Goal: Transaction & Acquisition: Purchase product/service

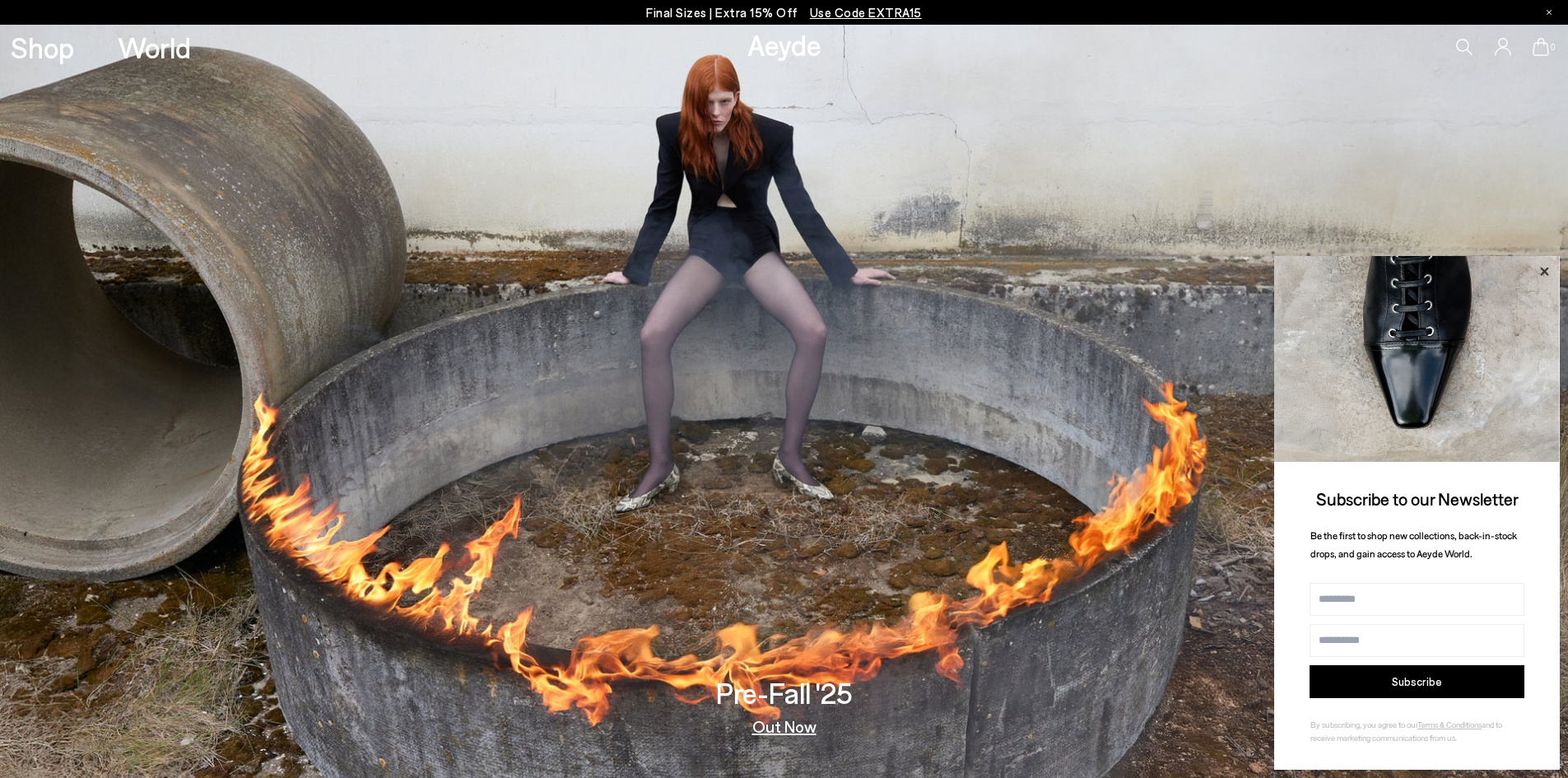
click at [1540, 267] on icon at bounding box center [1544, 271] width 22 height 22
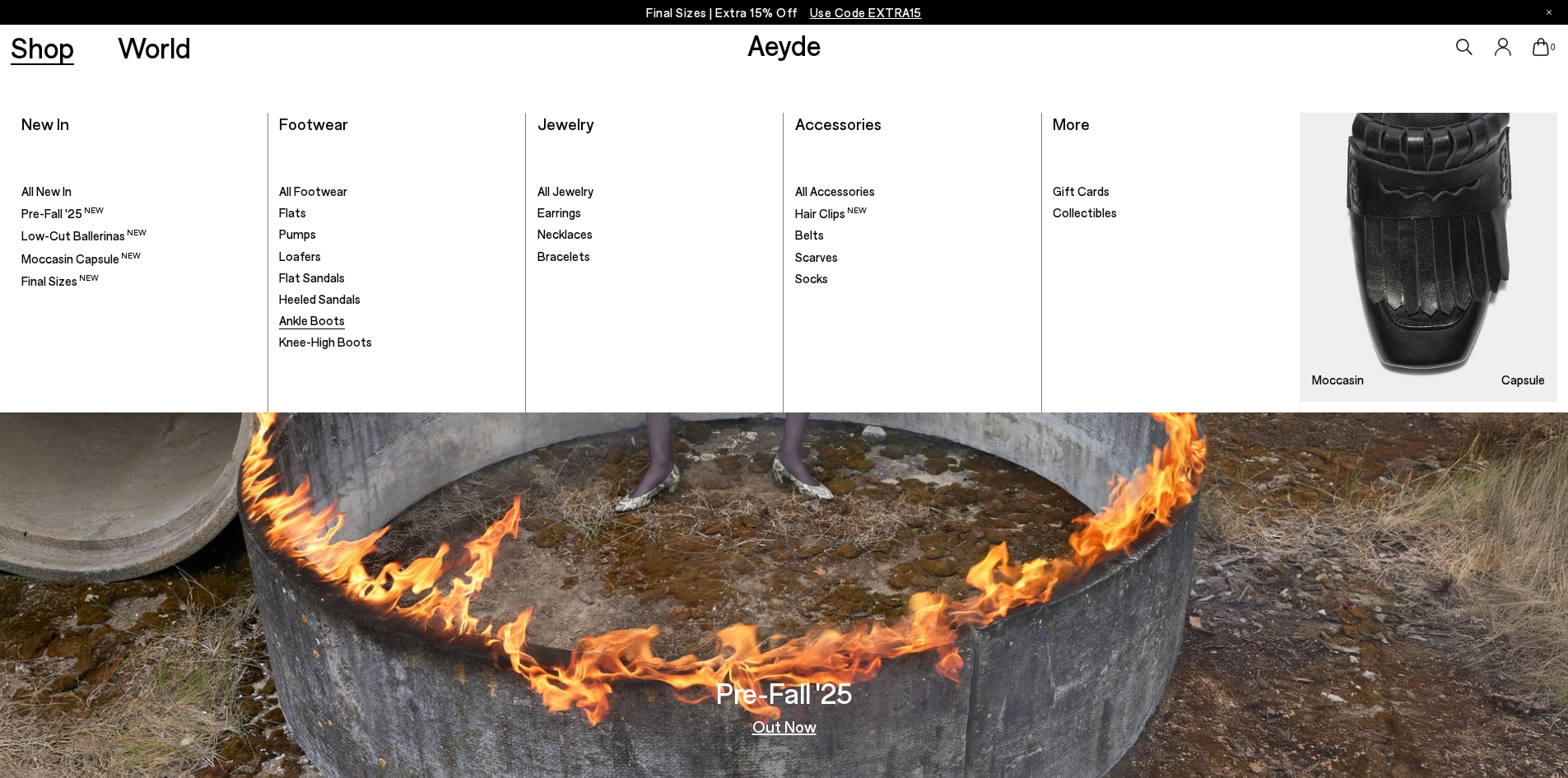
click at [324, 315] on span "Ankle Boots" at bounding box center [312, 320] width 66 height 15
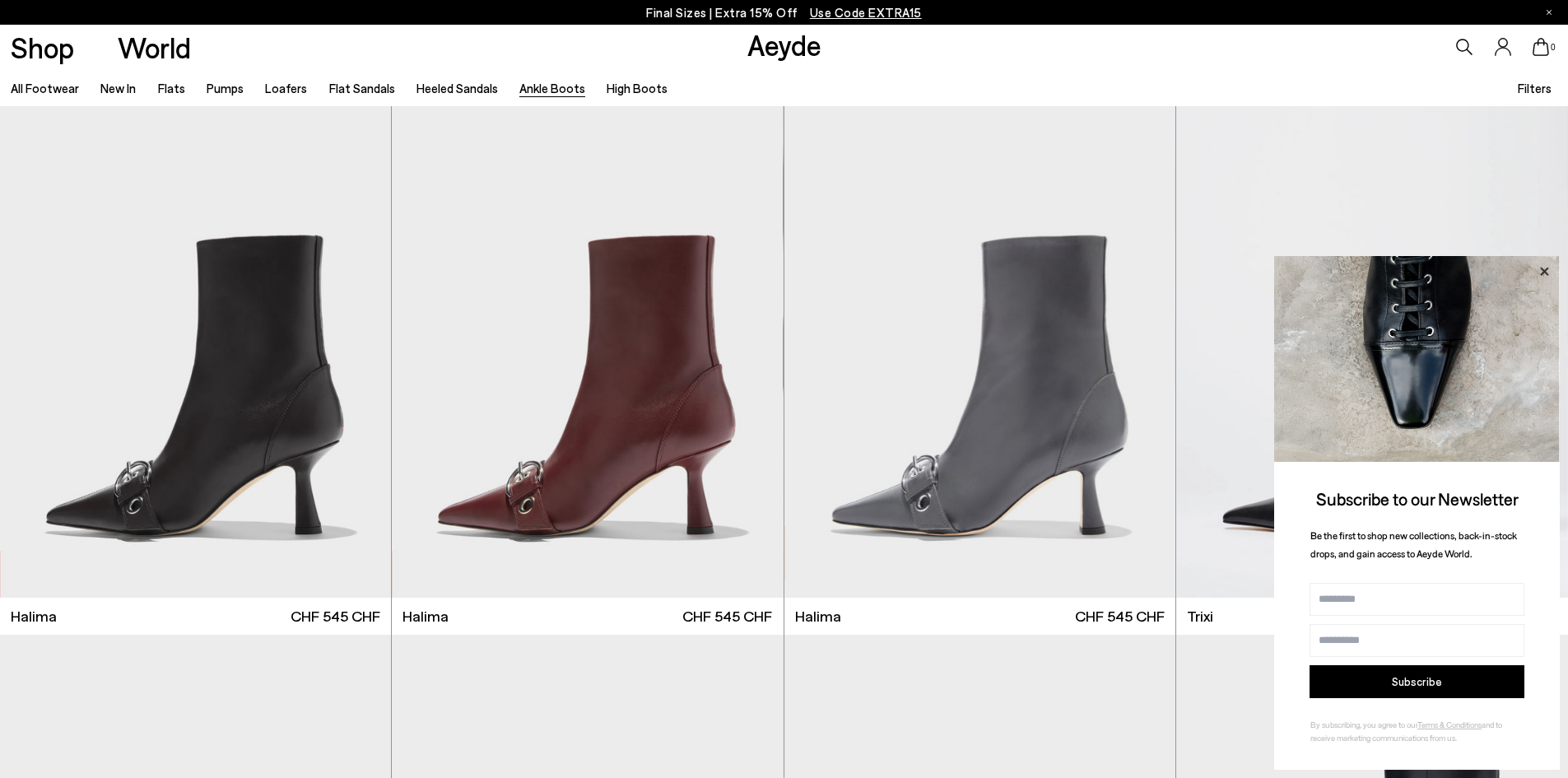
click at [1546, 267] on icon at bounding box center [1544, 271] width 22 height 22
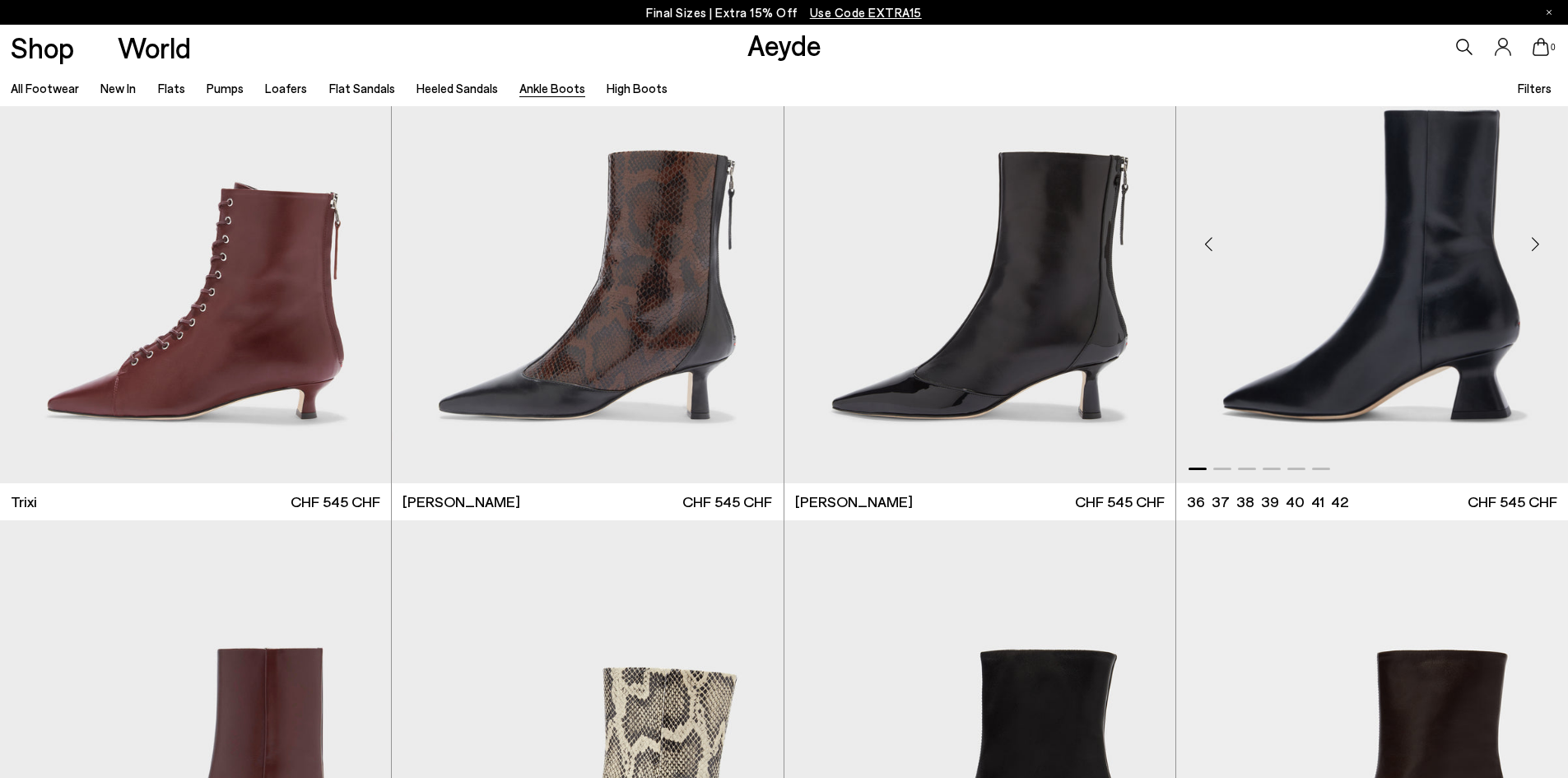
scroll to position [659, 0]
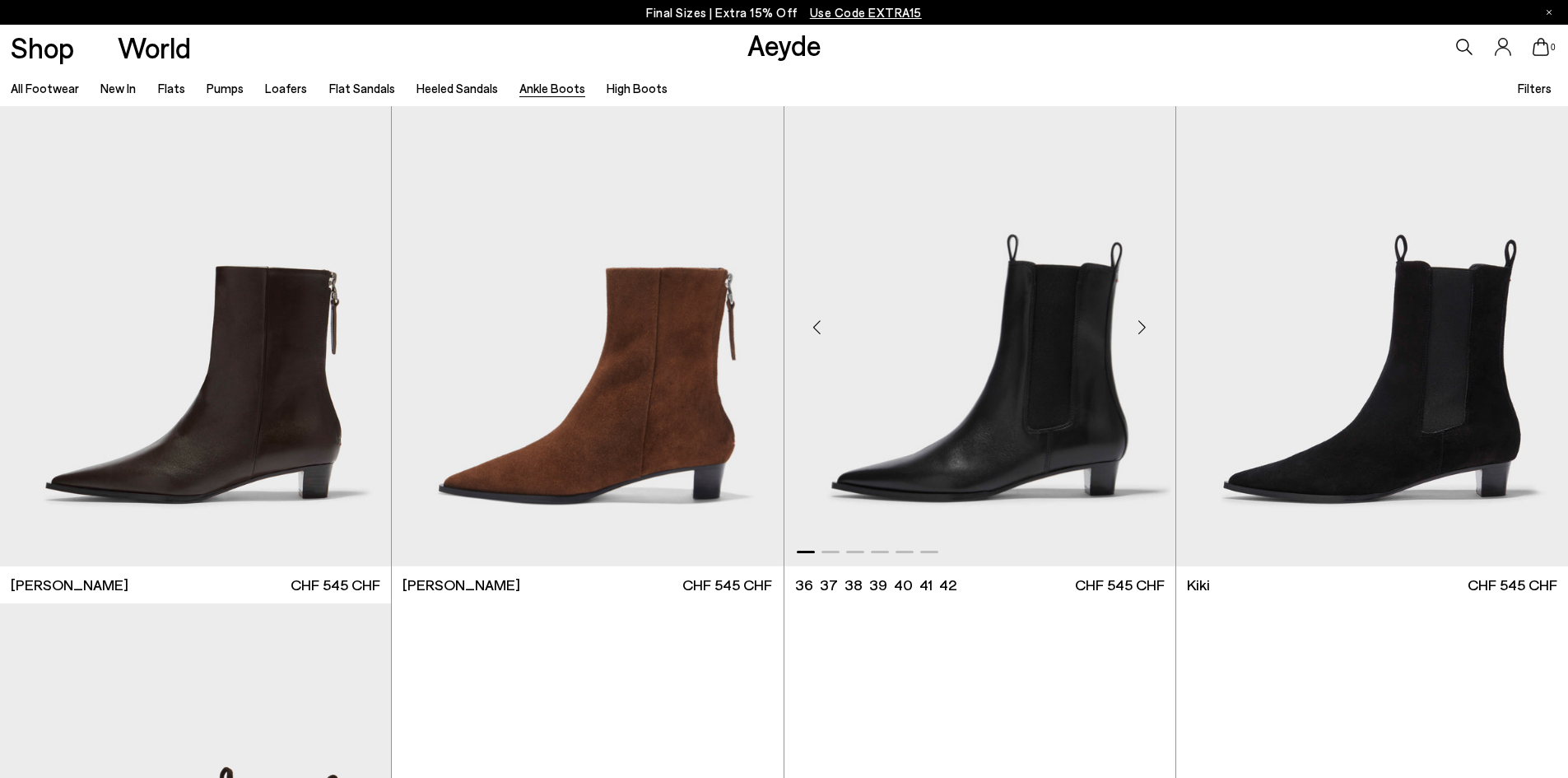
scroll to position [2635, 0]
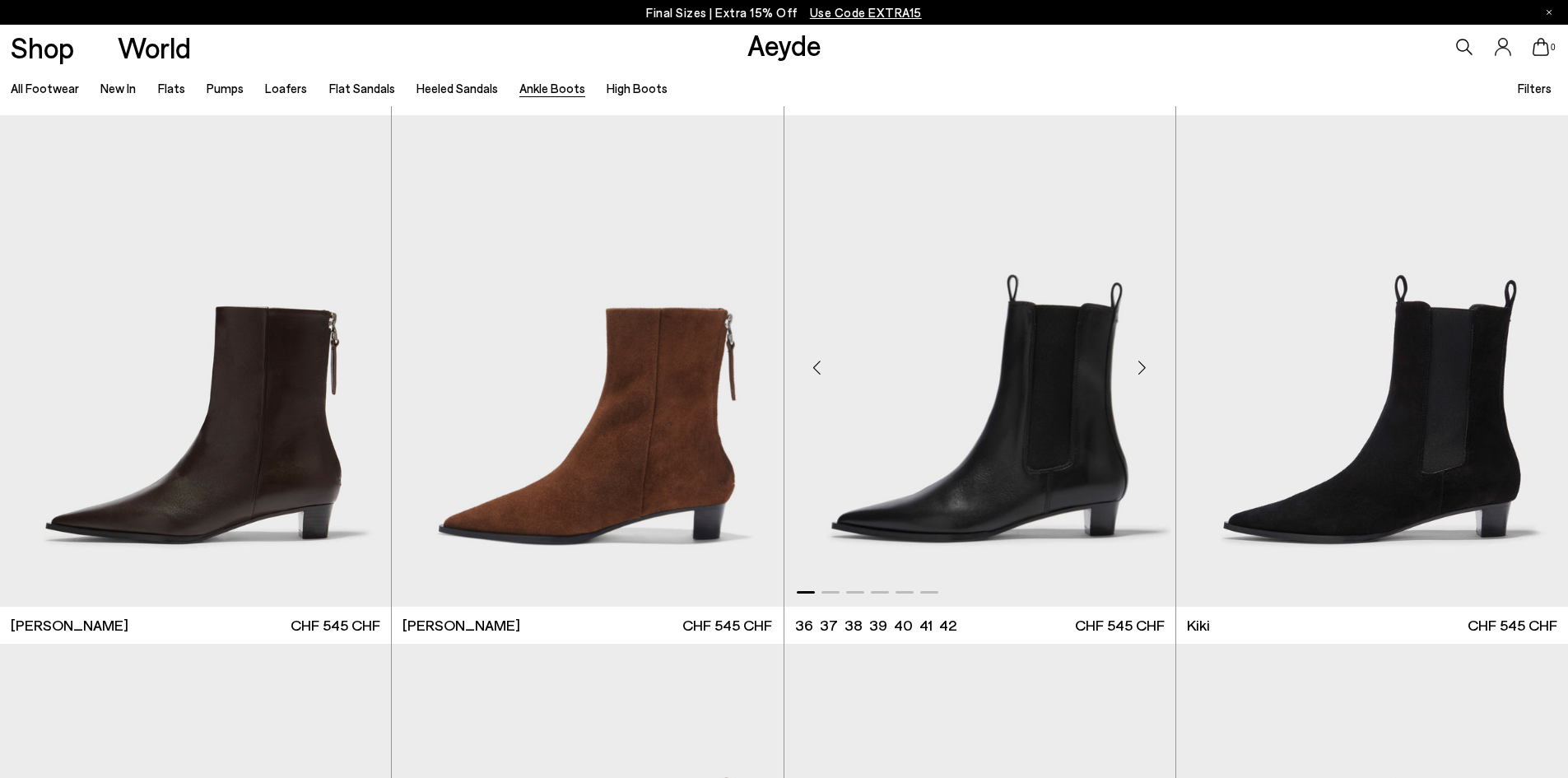
click at [971, 402] on img "1 / 6" at bounding box center [980, 361] width 391 height 492
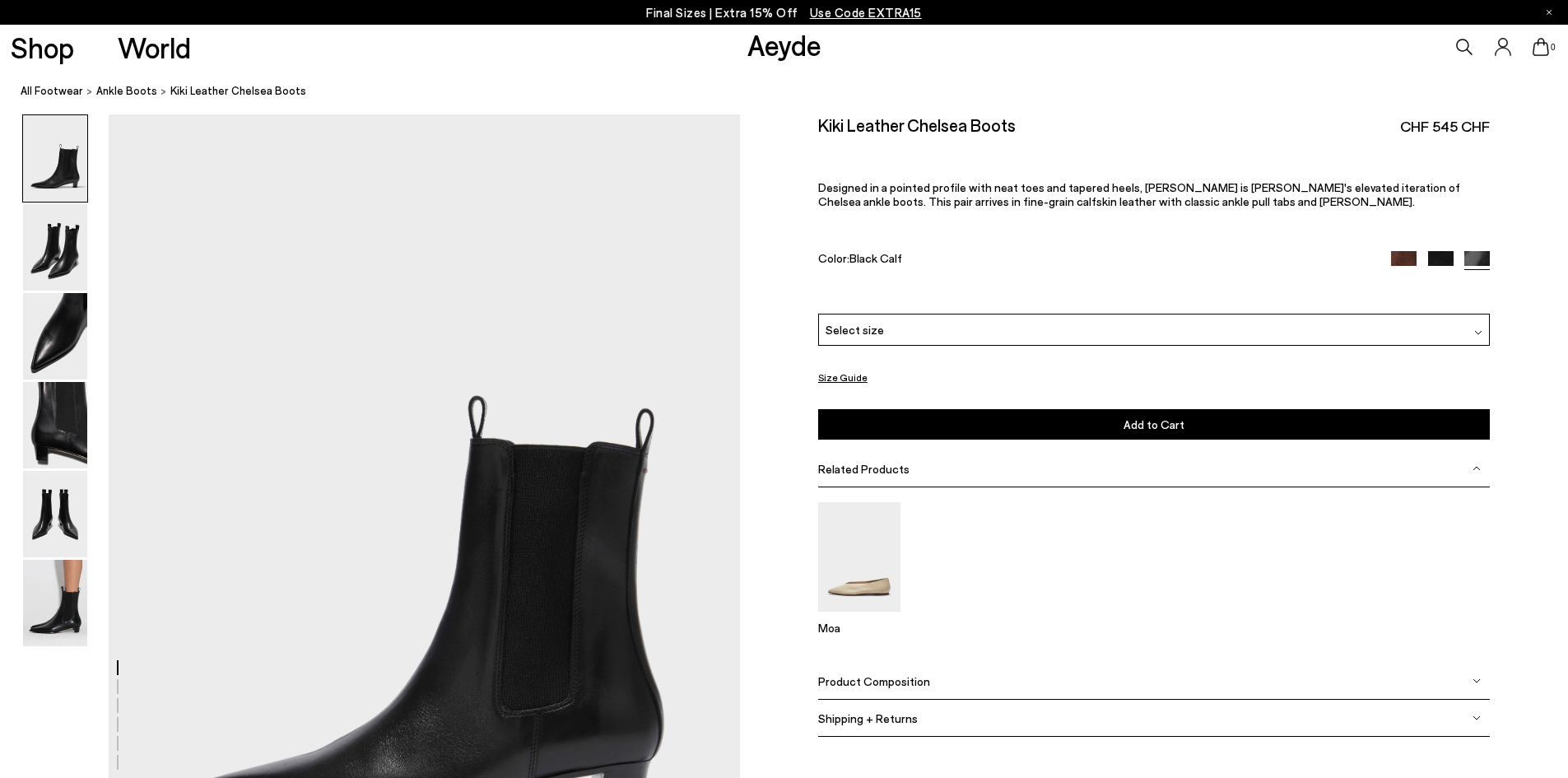
click at [907, 337] on div "Select size" at bounding box center [1154, 329] width 672 height 32
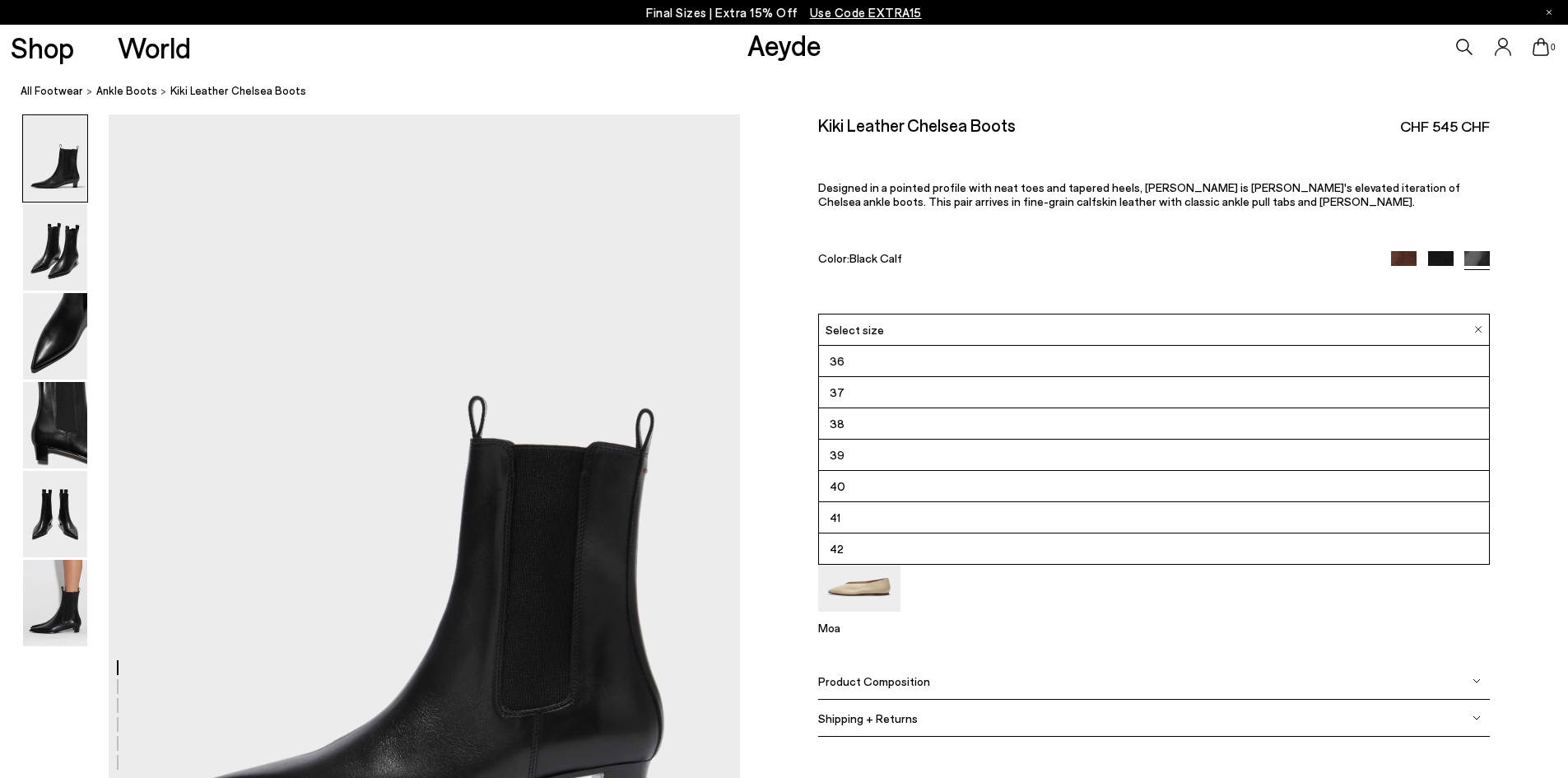
click at [862, 361] on li "36" at bounding box center [1154, 362] width 670 height 31
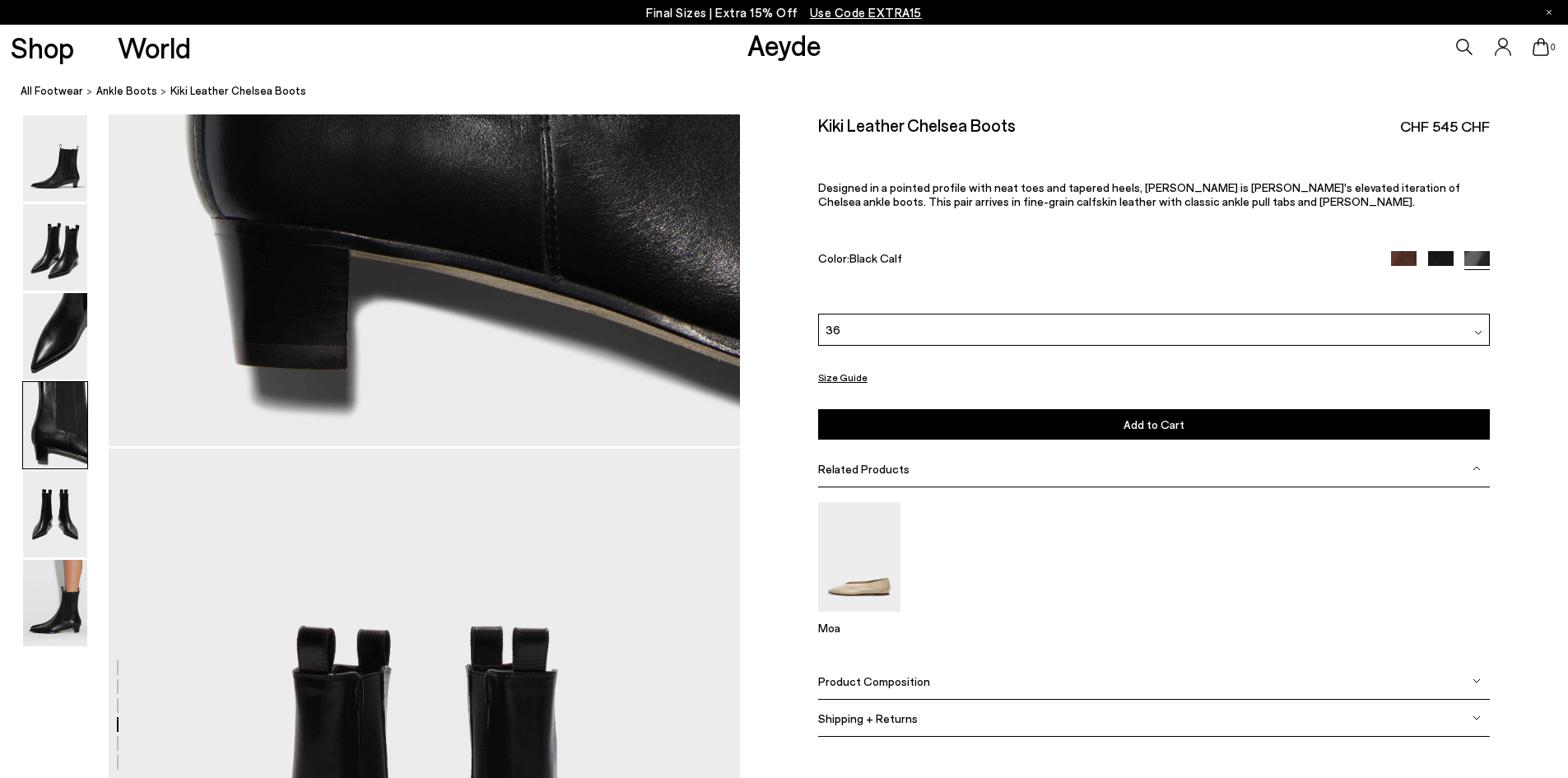
scroll to position [3047, 0]
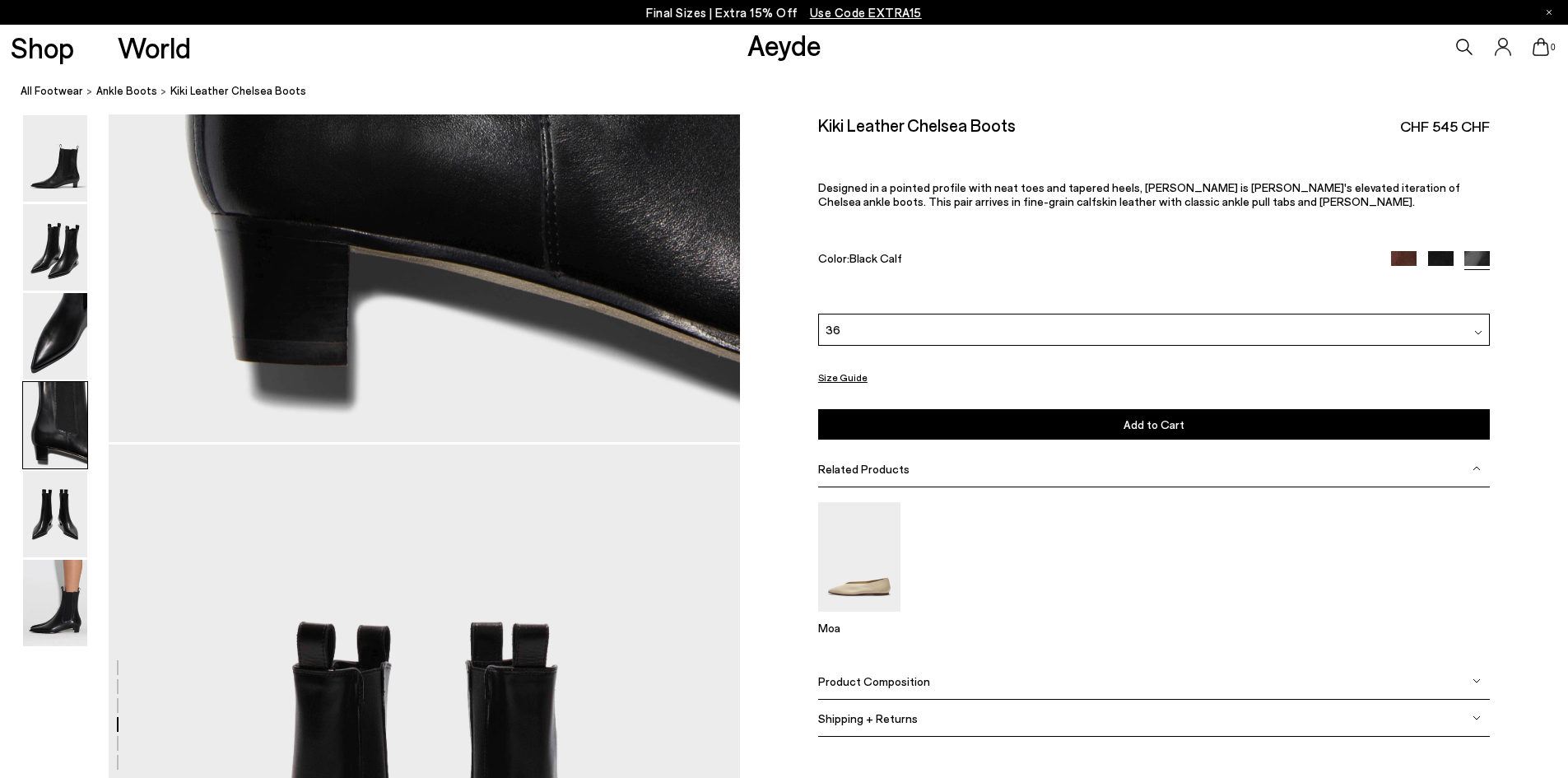
click at [924, 420] on button "Add to Cart Select a Size First" at bounding box center [1154, 424] width 672 height 31
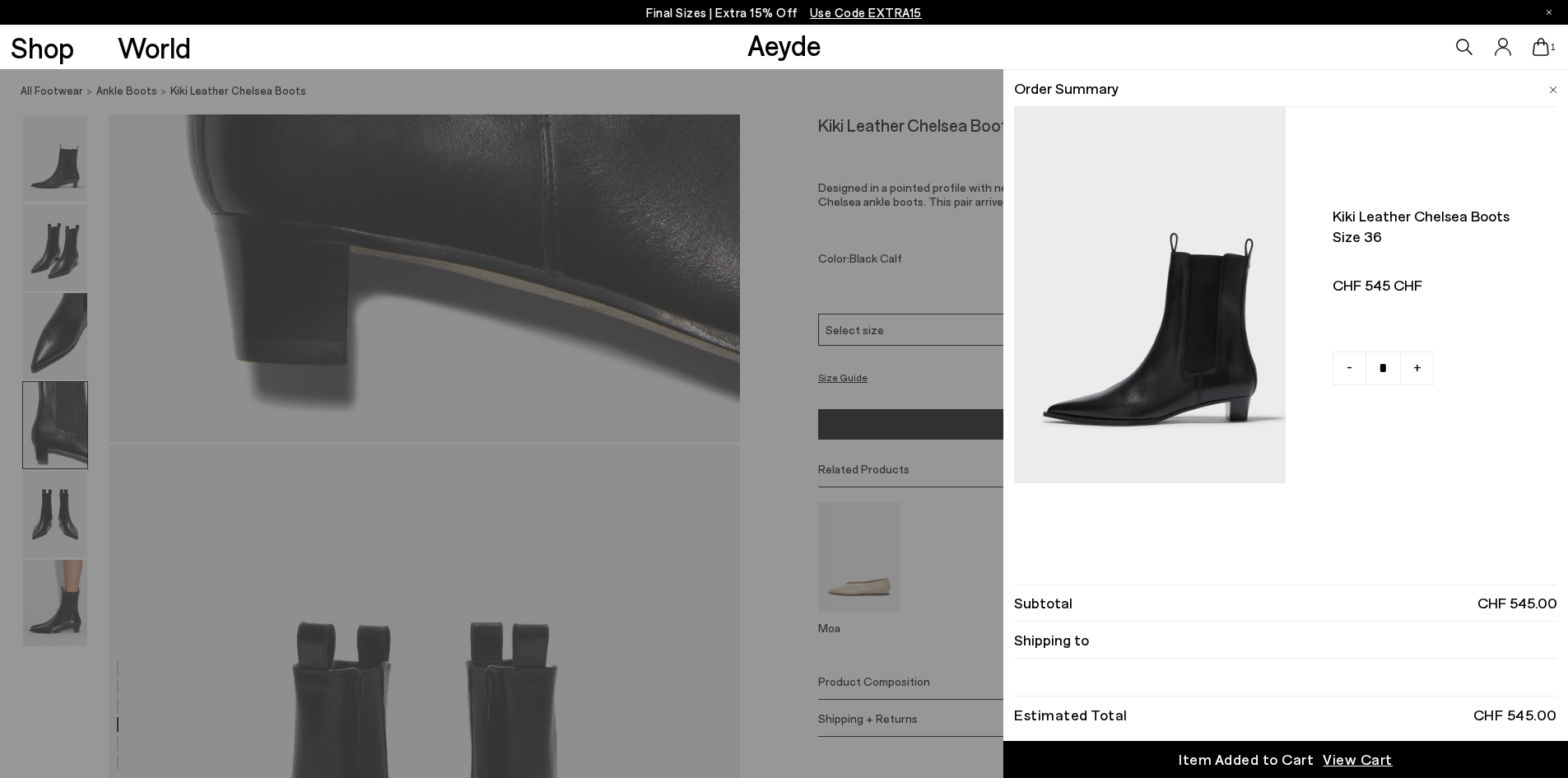
click at [1422, 369] on link "+" at bounding box center [1417, 368] width 34 height 34
type input "*"
click at [947, 558] on div "Quick Add Color Size View Details Order Summary Kiki leather chelsea boots Size…" at bounding box center [784, 424] width 1568 height 709
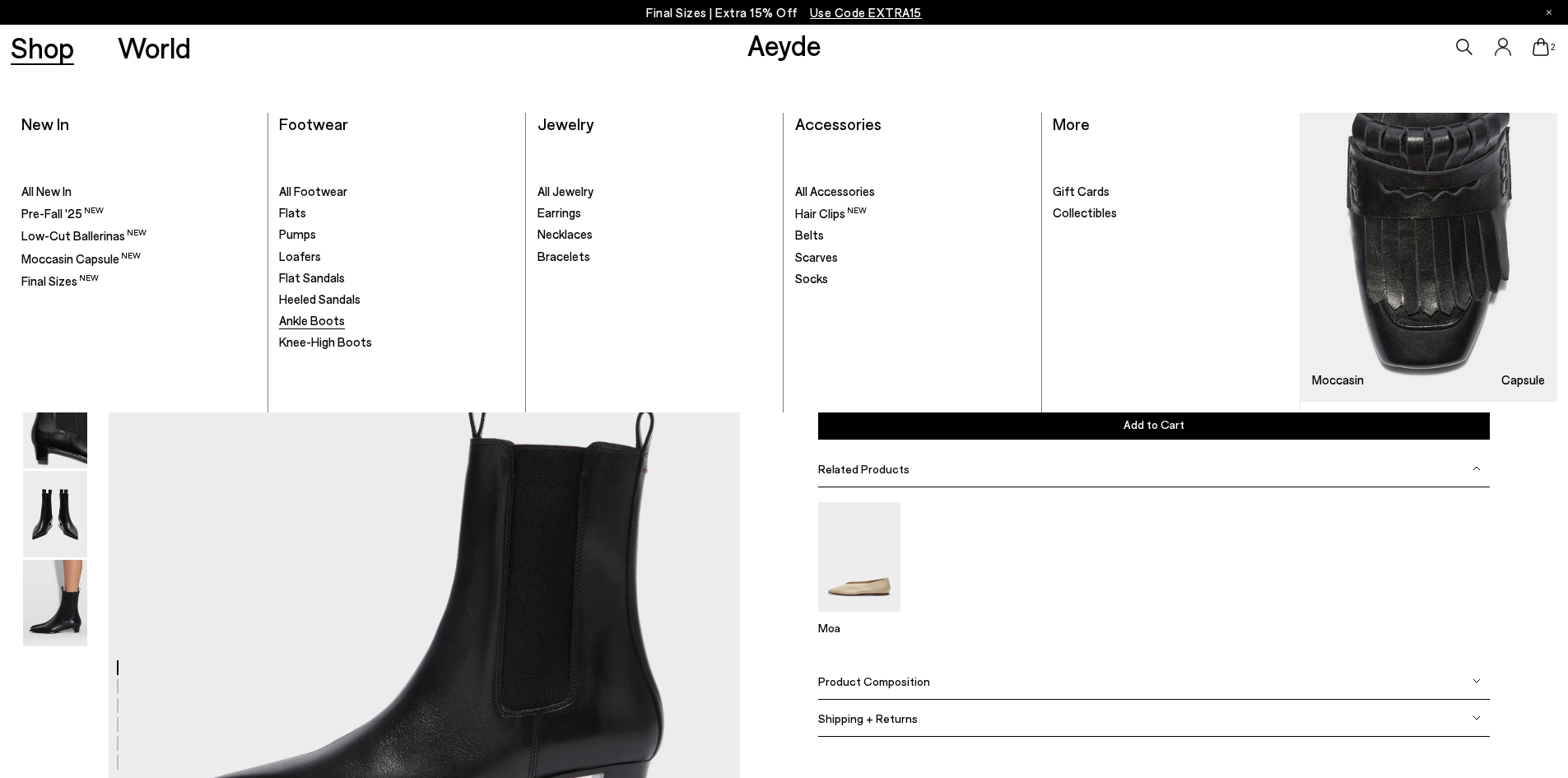
click at [298, 325] on span "Ankle Boots" at bounding box center [312, 320] width 66 height 15
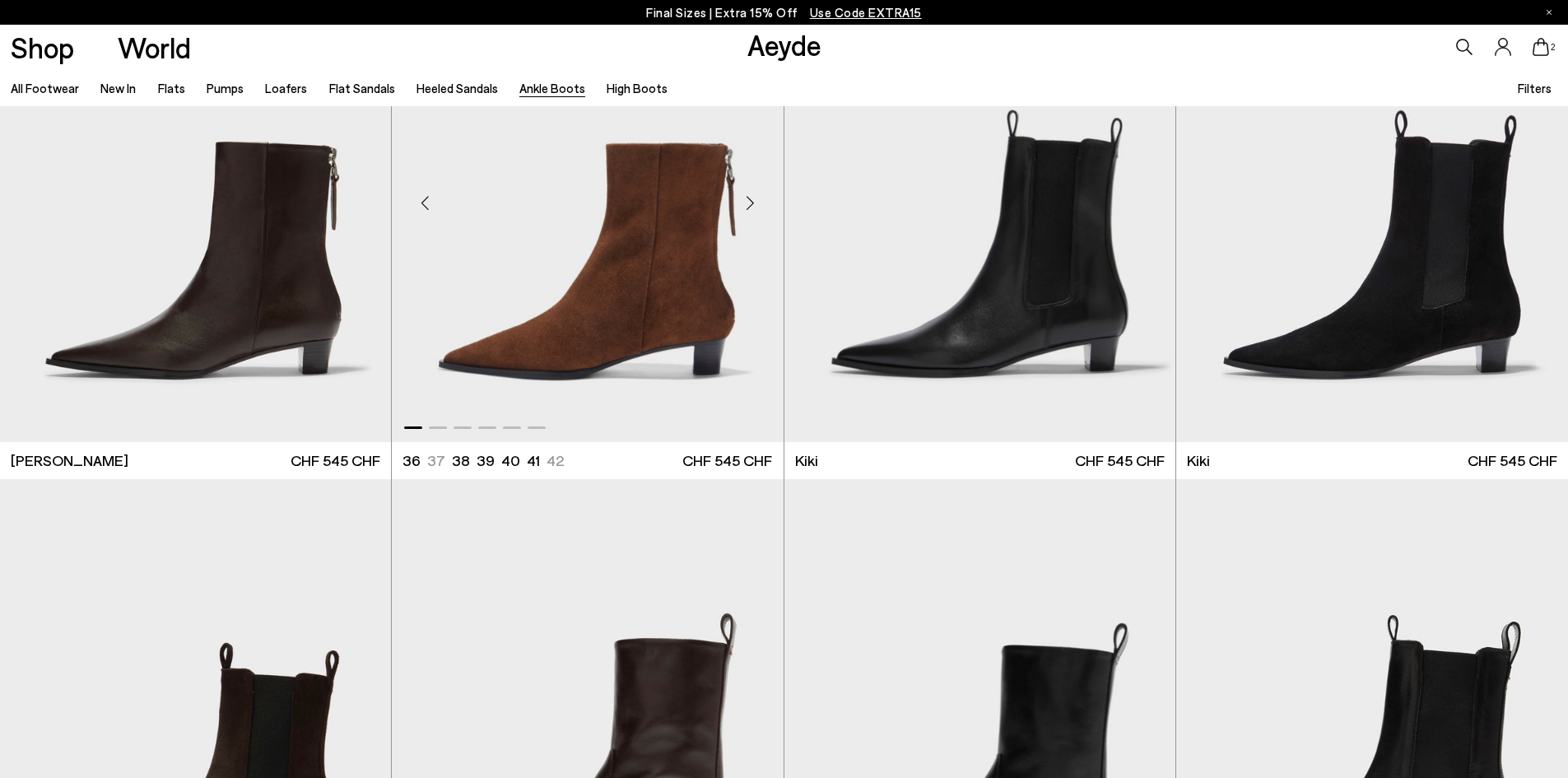
scroll to position [3129, 0]
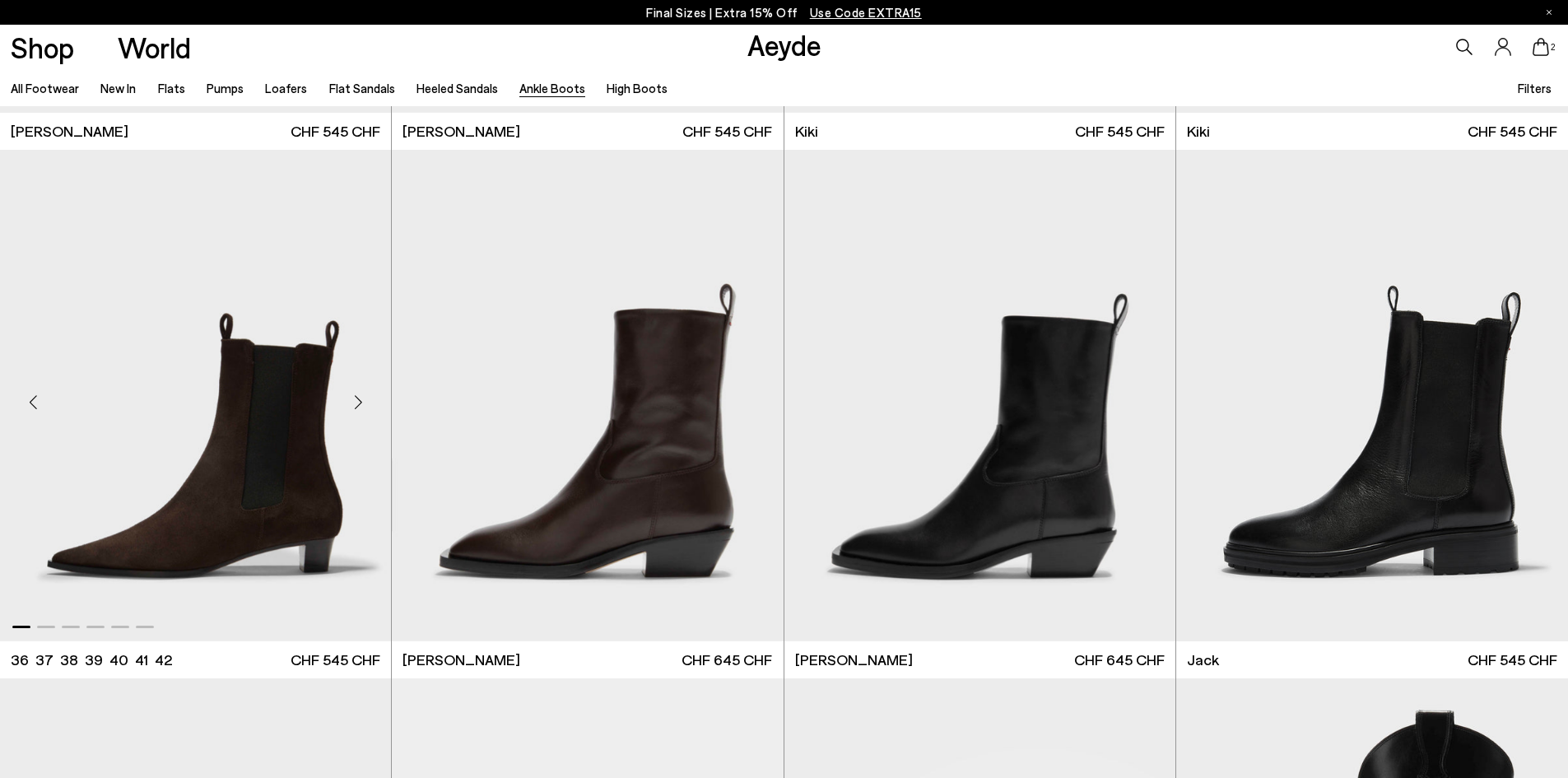
click at [253, 446] on img "1 / 6" at bounding box center [195, 396] width 391 height 492
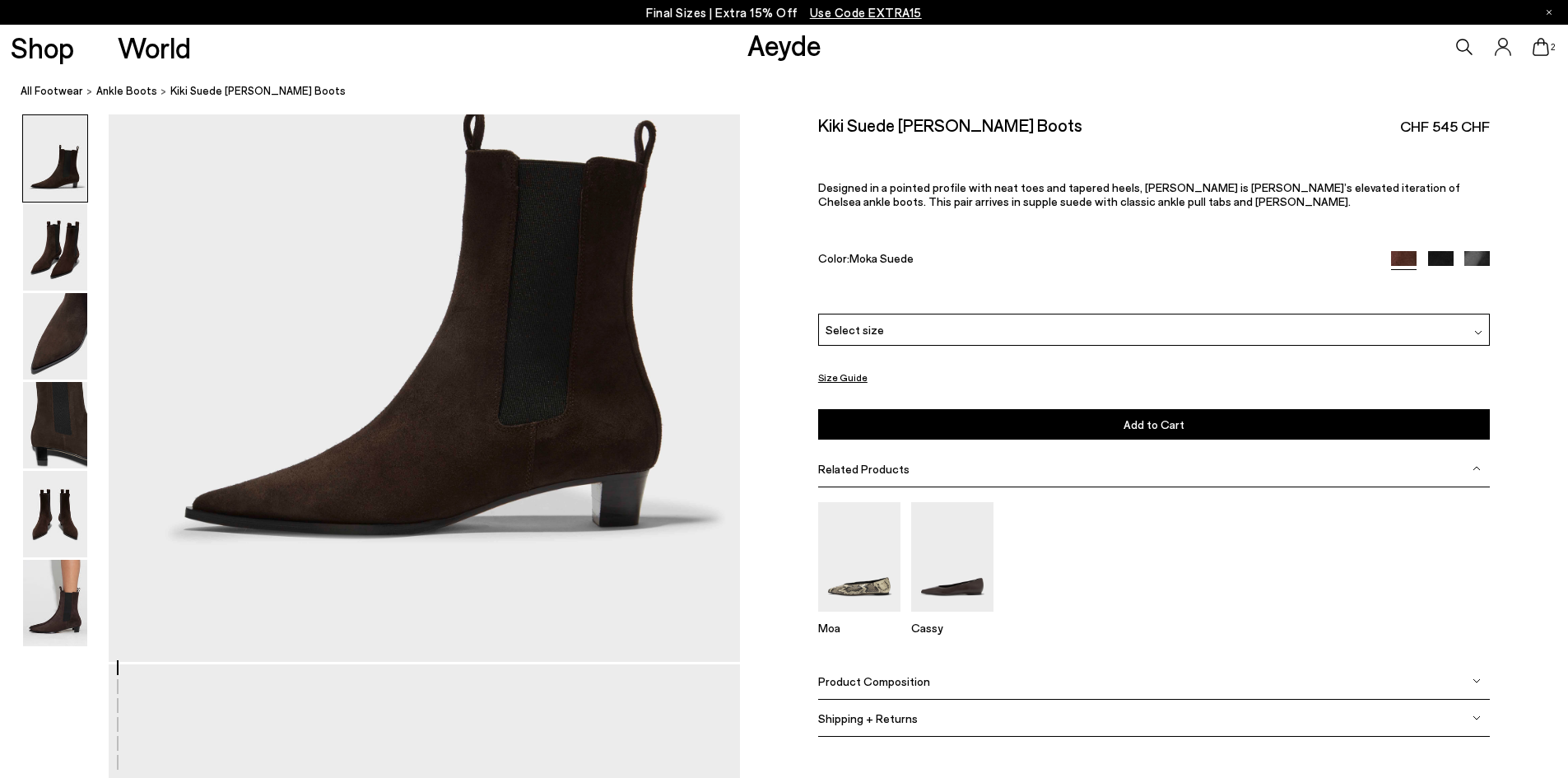
scroll to position [329, 0]
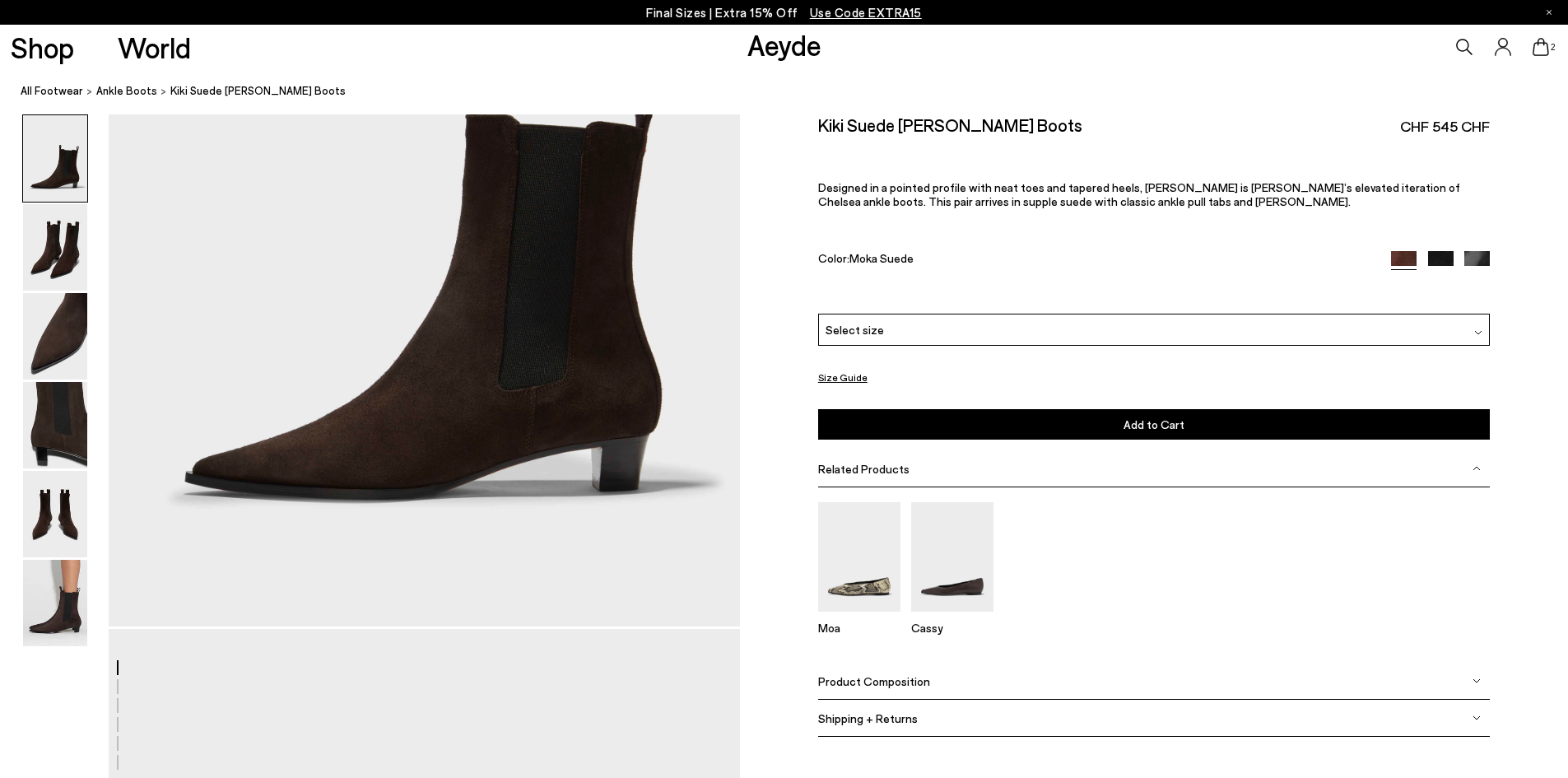
click at [1481, 257] on img at bounding box center [1477, 263] width 26 height 26
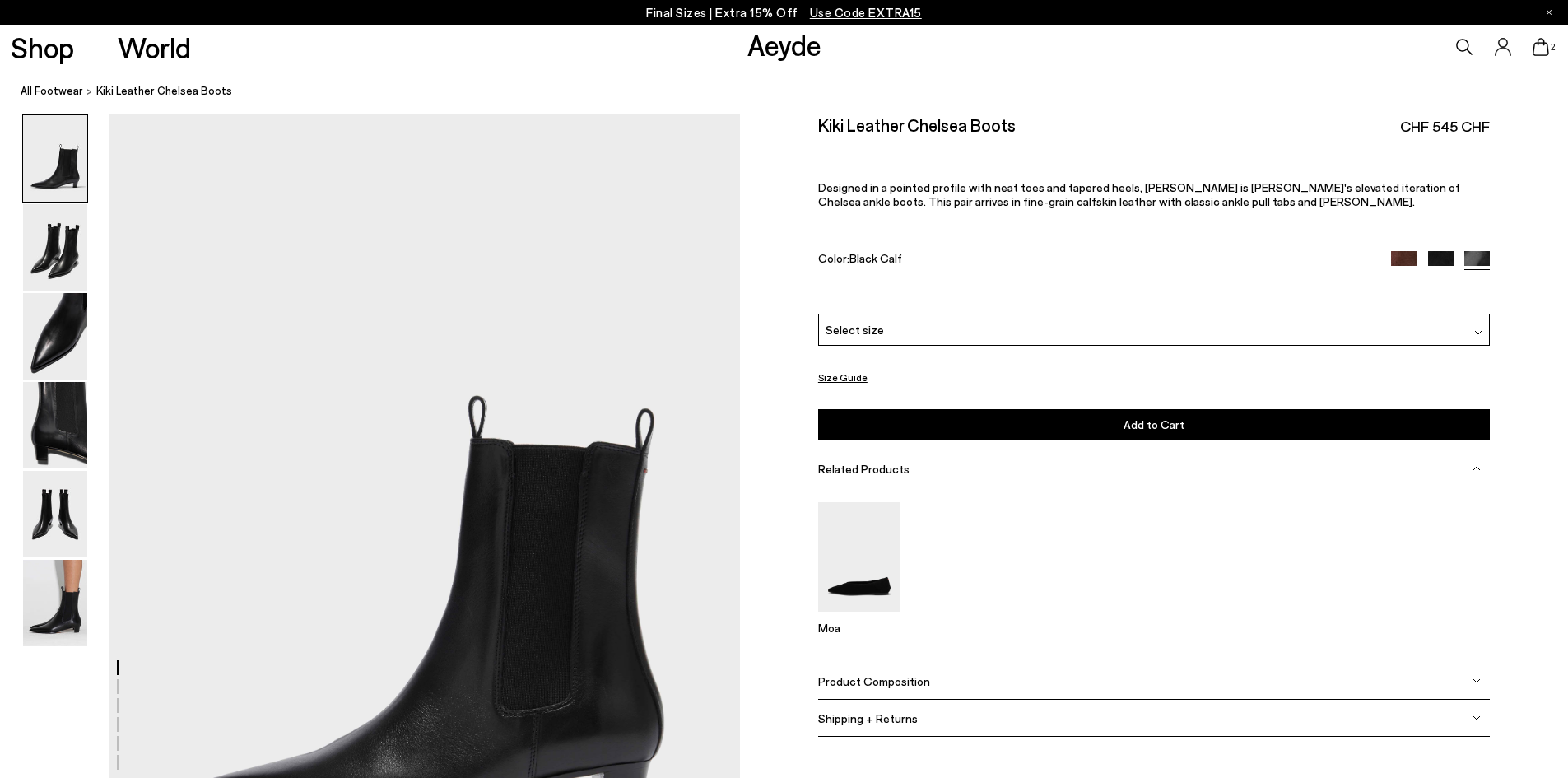
click at [1445, 255] on img at bounding box center [1441, 263] width 26 height 26
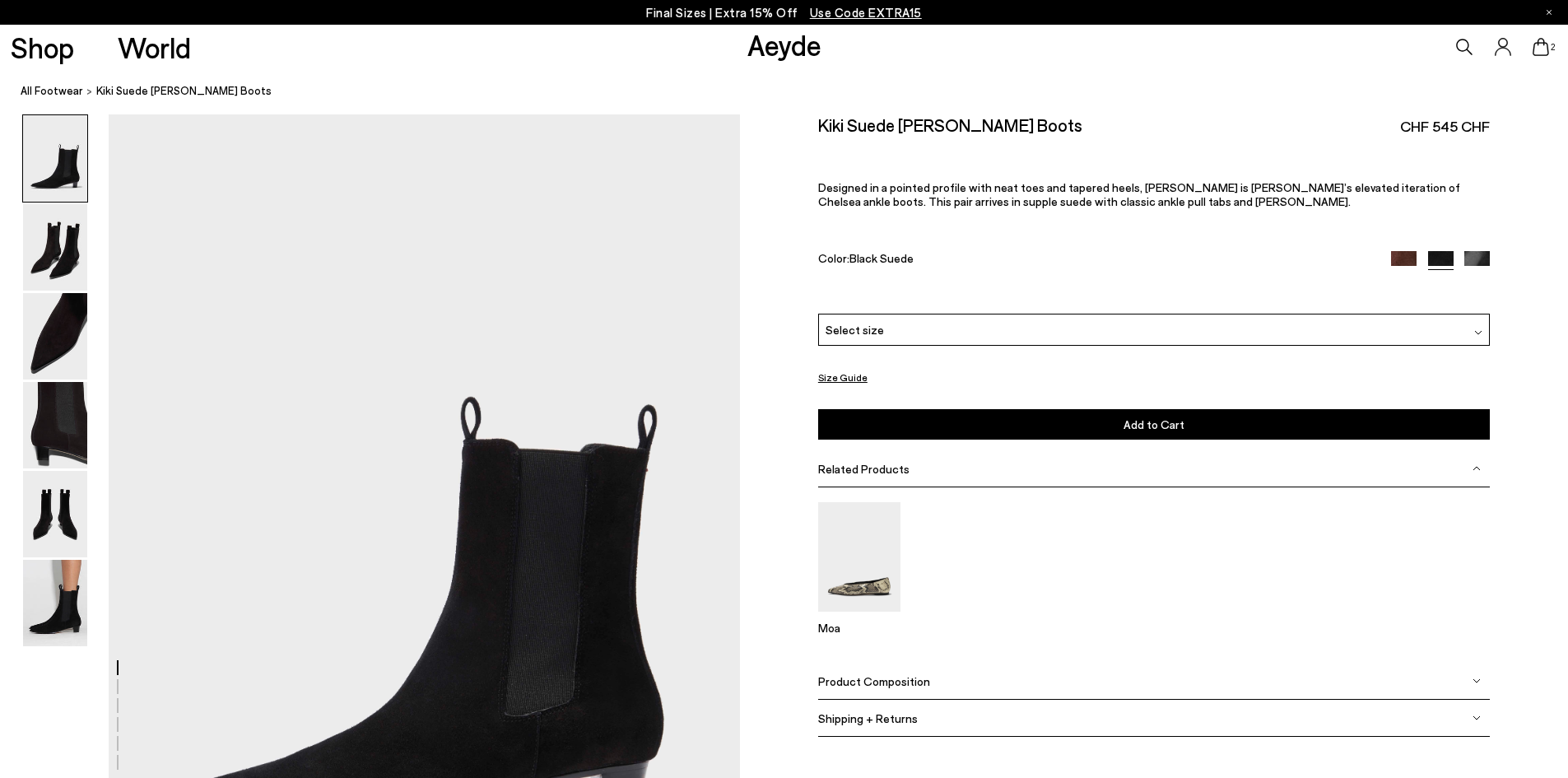
click at [1391, 255] on img at bounding box center [1403, 263] width 26 height 26
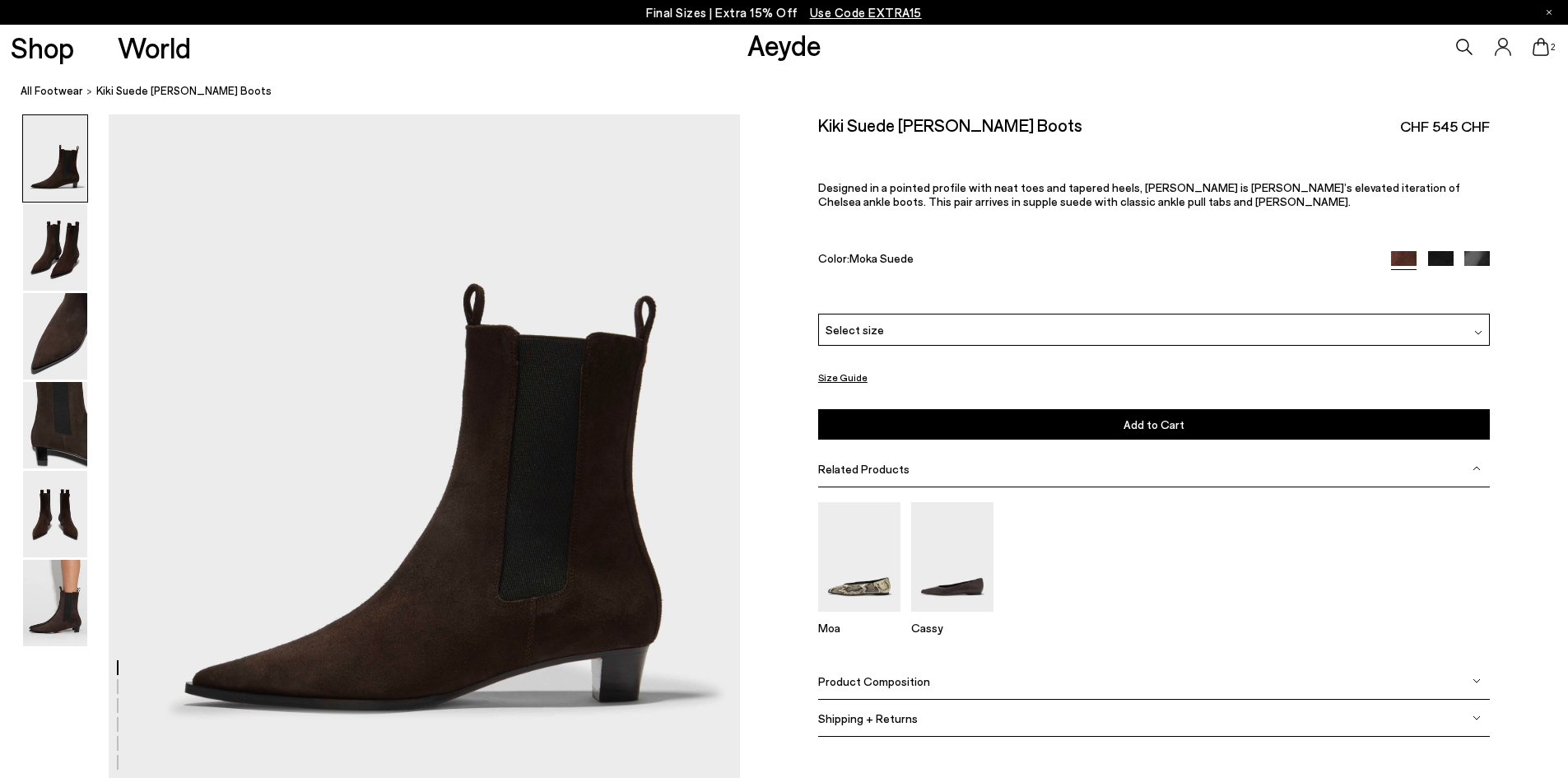
scroll to position [247, 0]
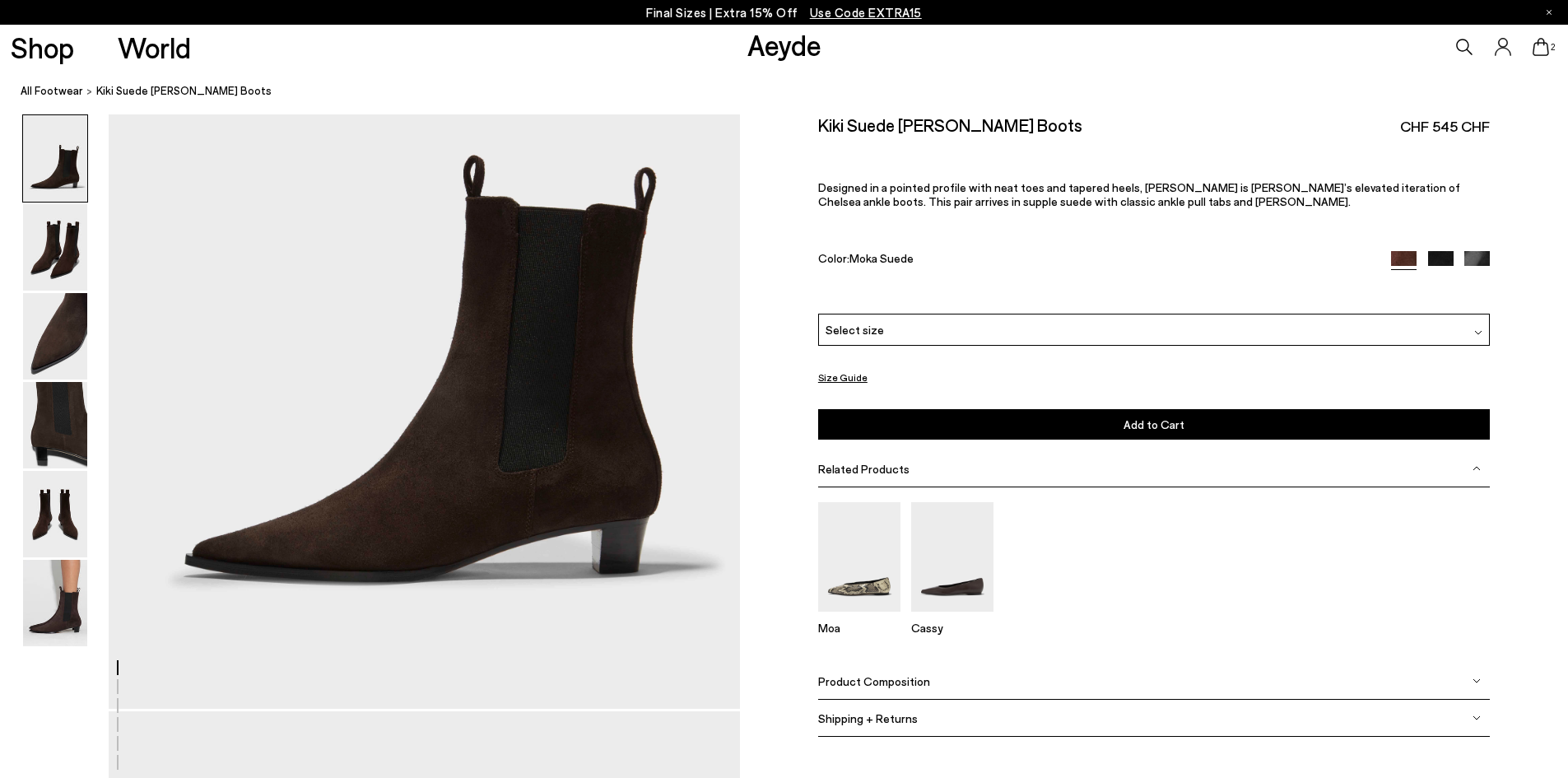
click at [962, 335] on div "Select size" at bounding box center [1154, 329] width 672 height 32
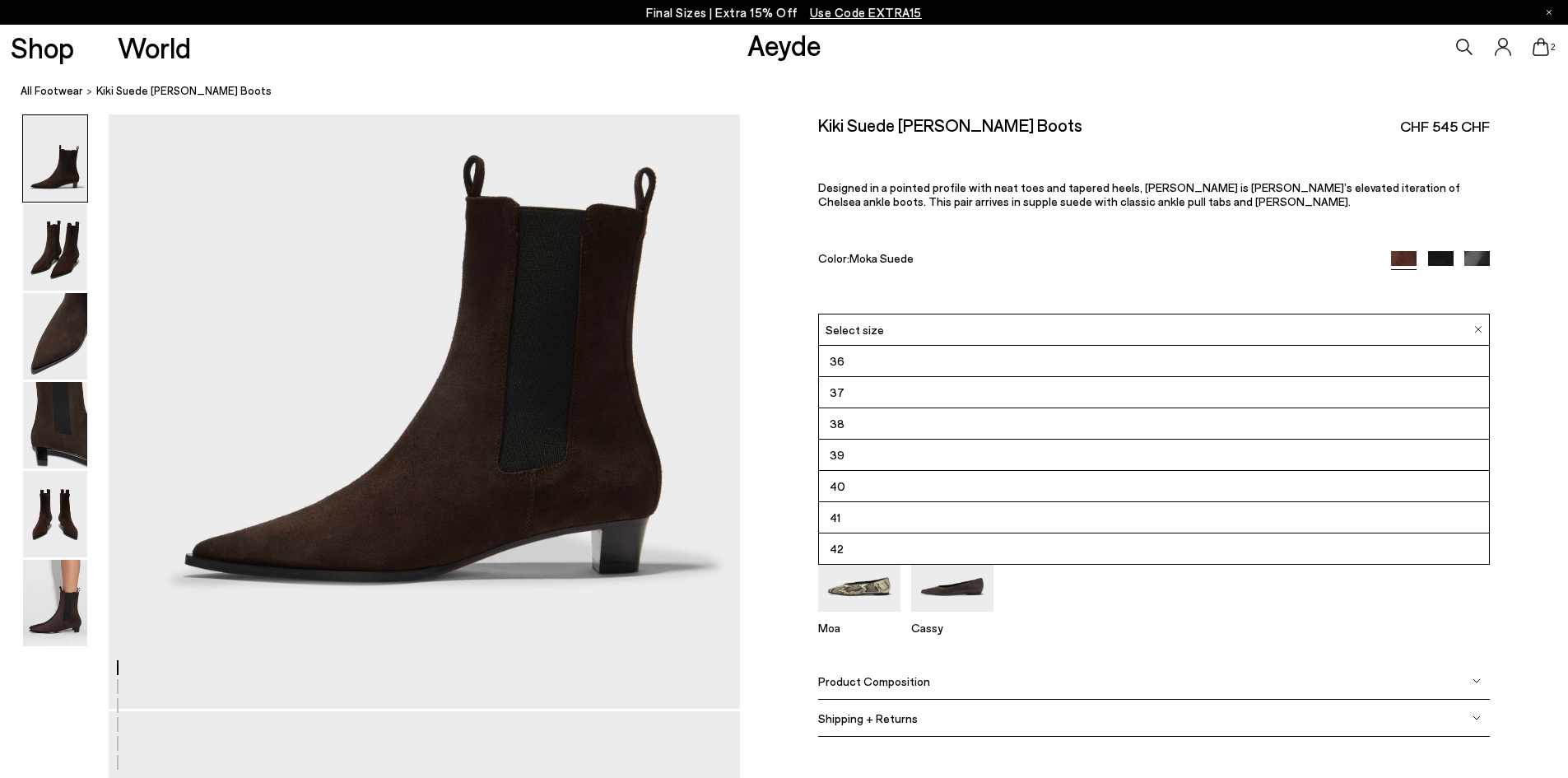
click at [863, 366] on li "36" at bounding box center [1154, 362] width 670 height 31
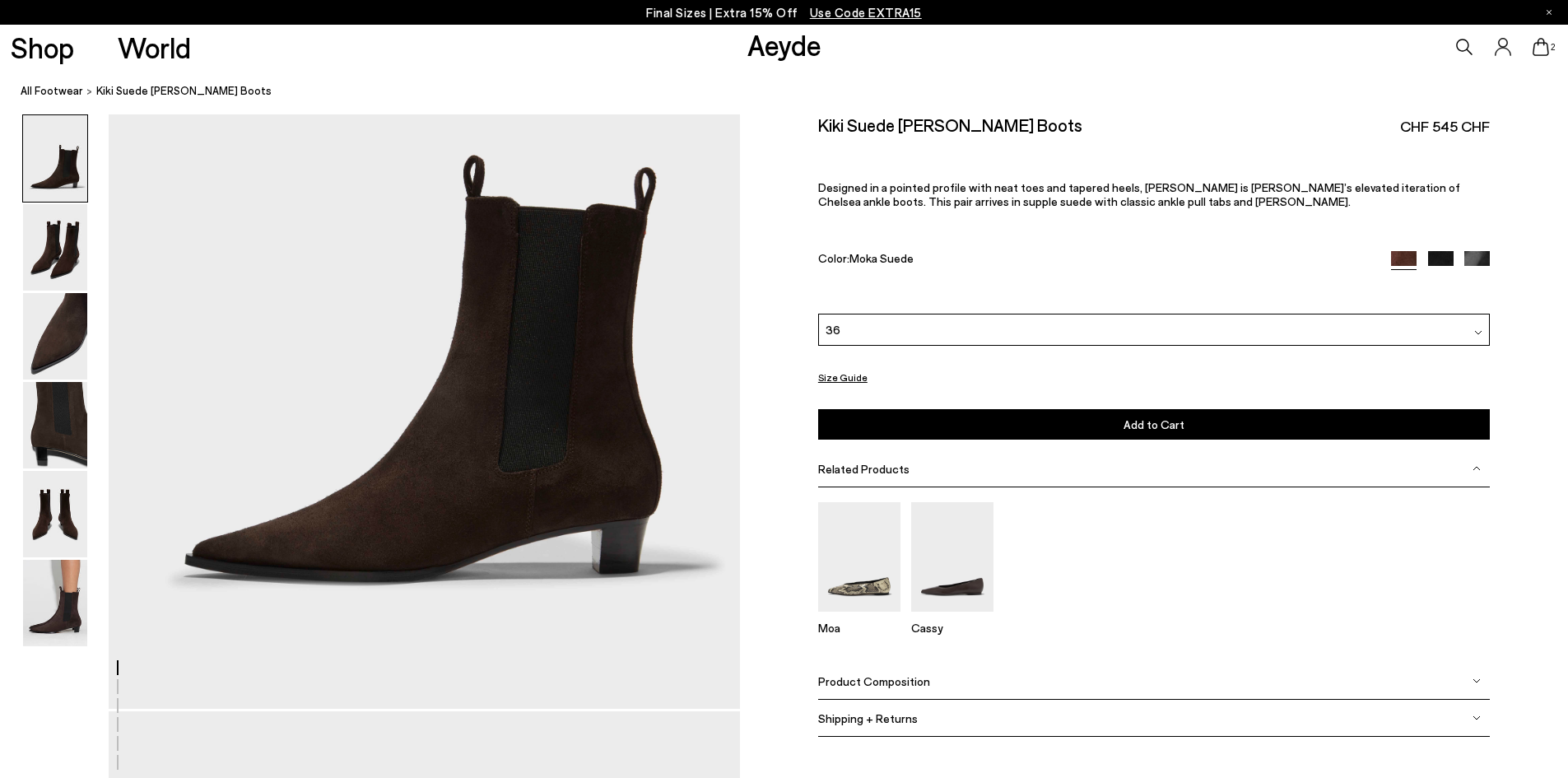
click at [966, 420] on button "Add to Cart Select a Size First" at bounding box center [1154, 424] width 672 height 31
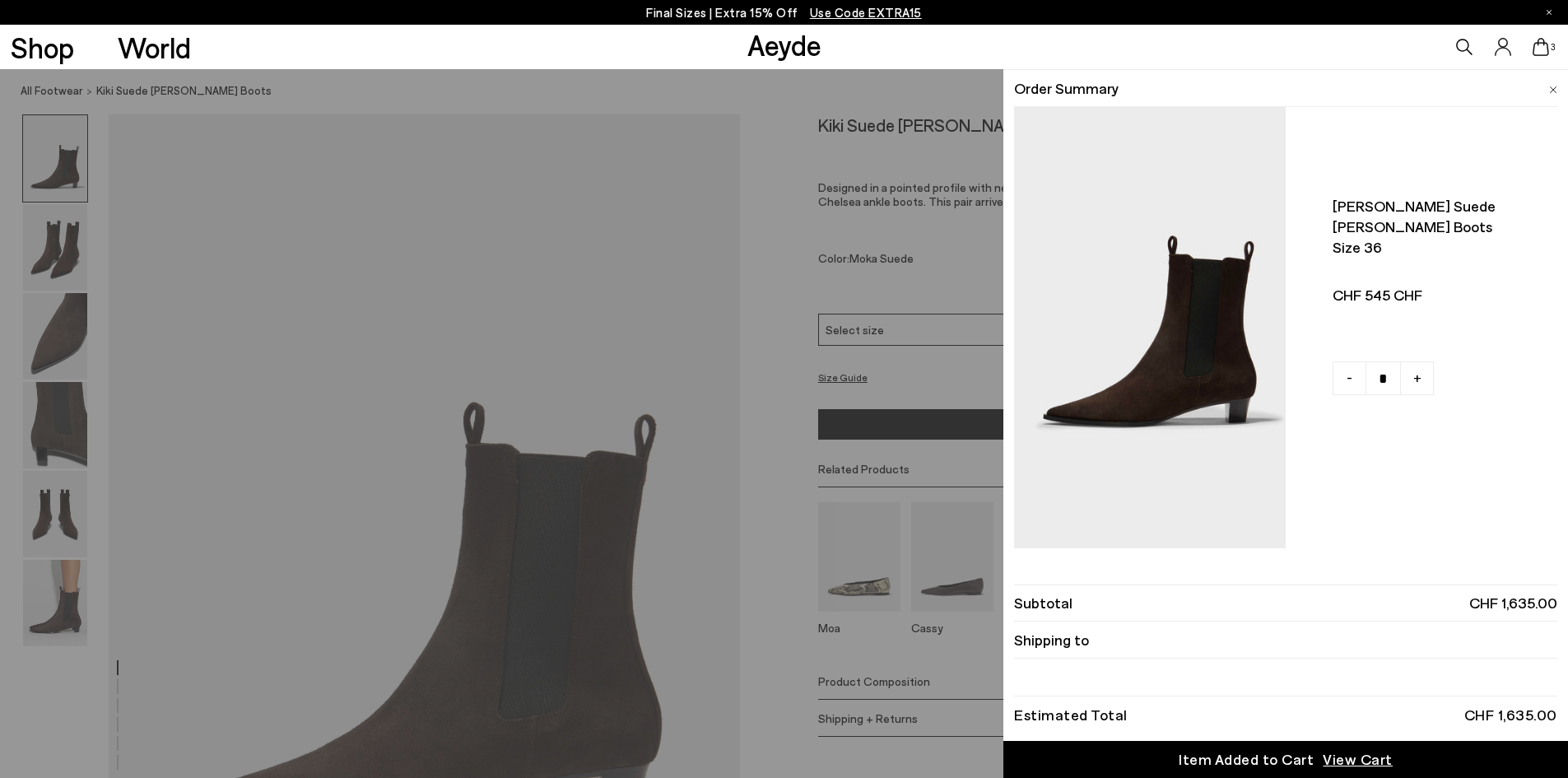
click at [1542, 46] on icon at bounding box center [1541, 47] width 17 height 18
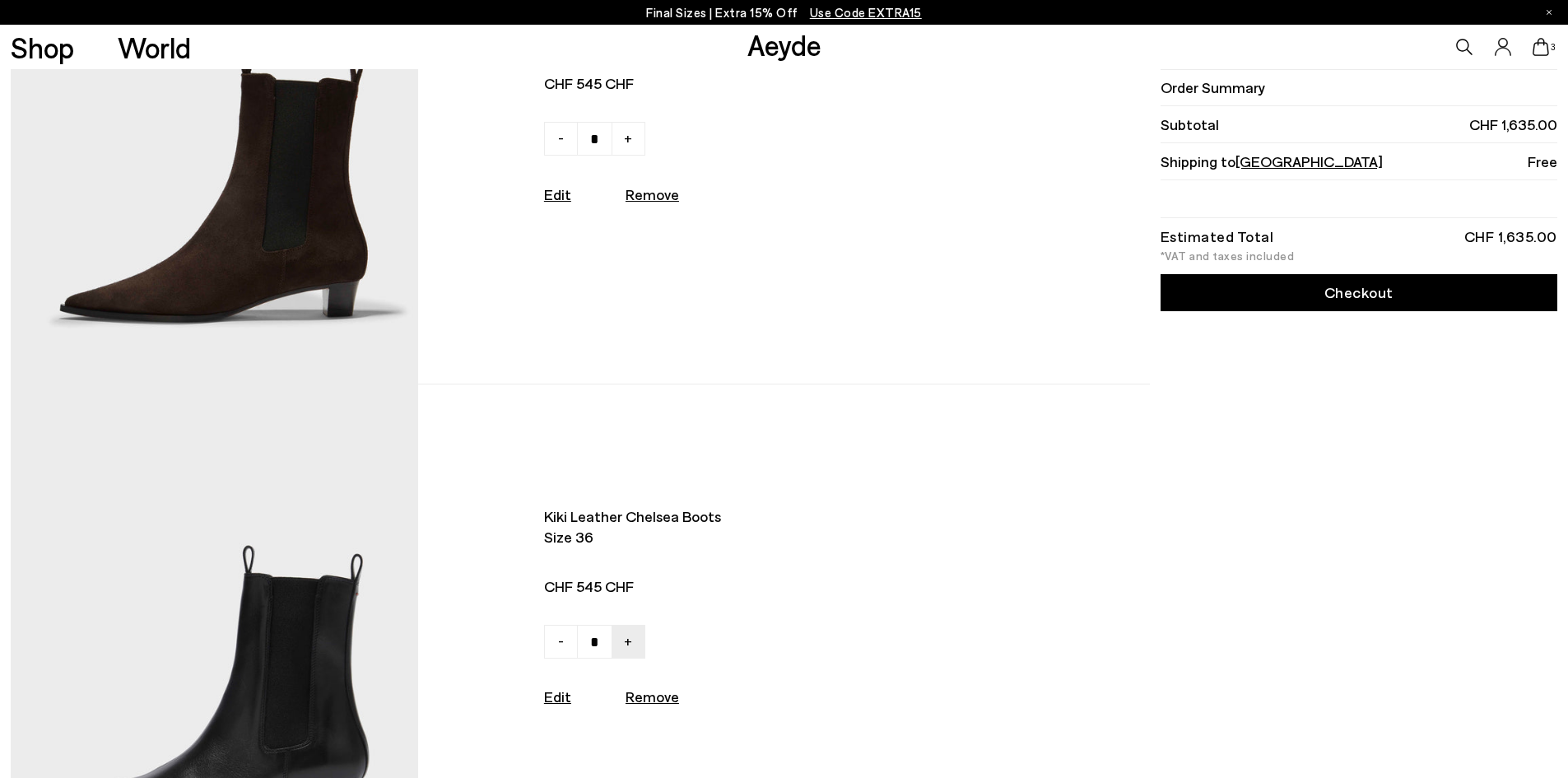
scroll to position [576, 0]
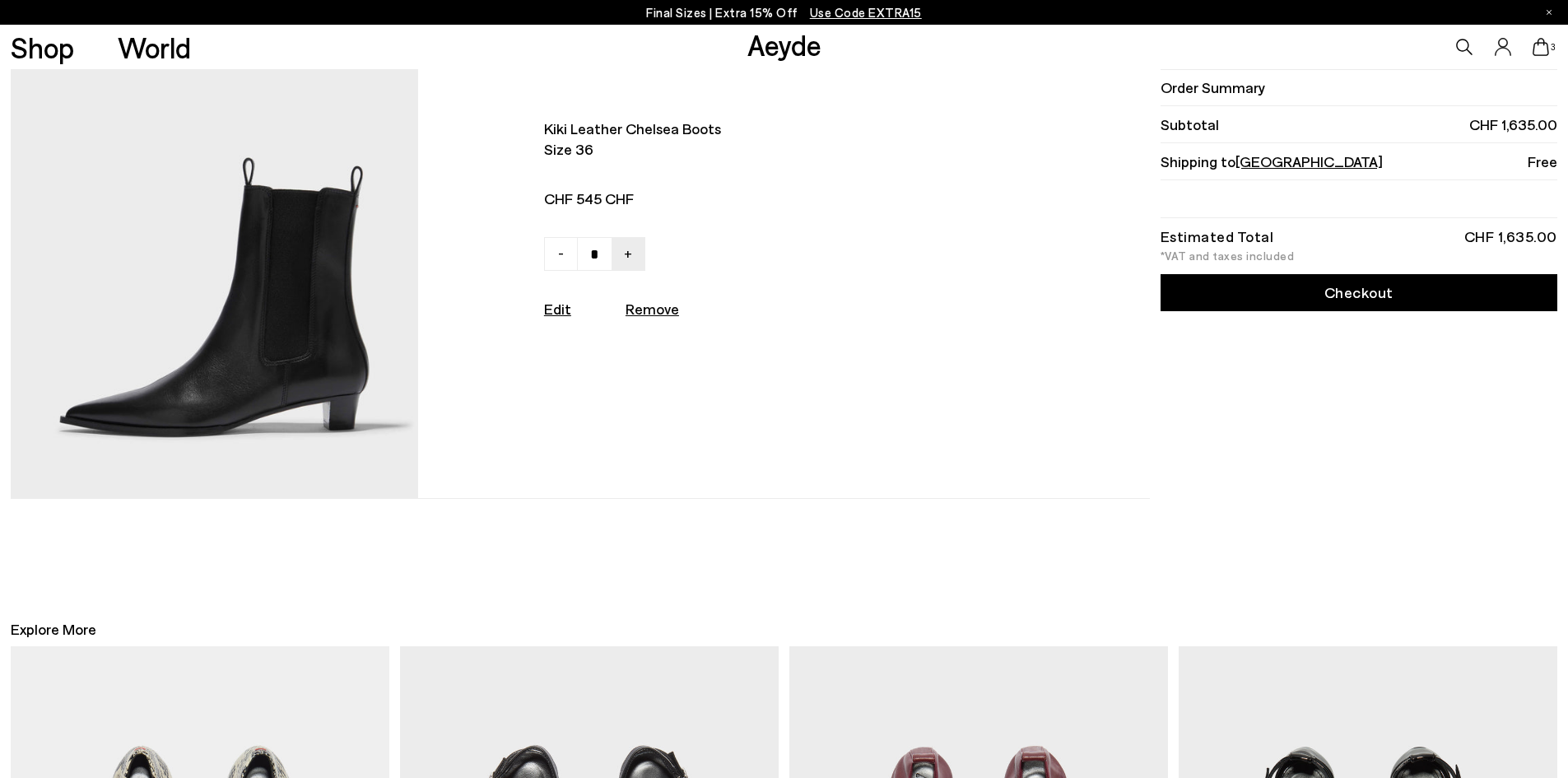
click at [359, 398] on img at bounding box center [214, 247] width 407 height 502
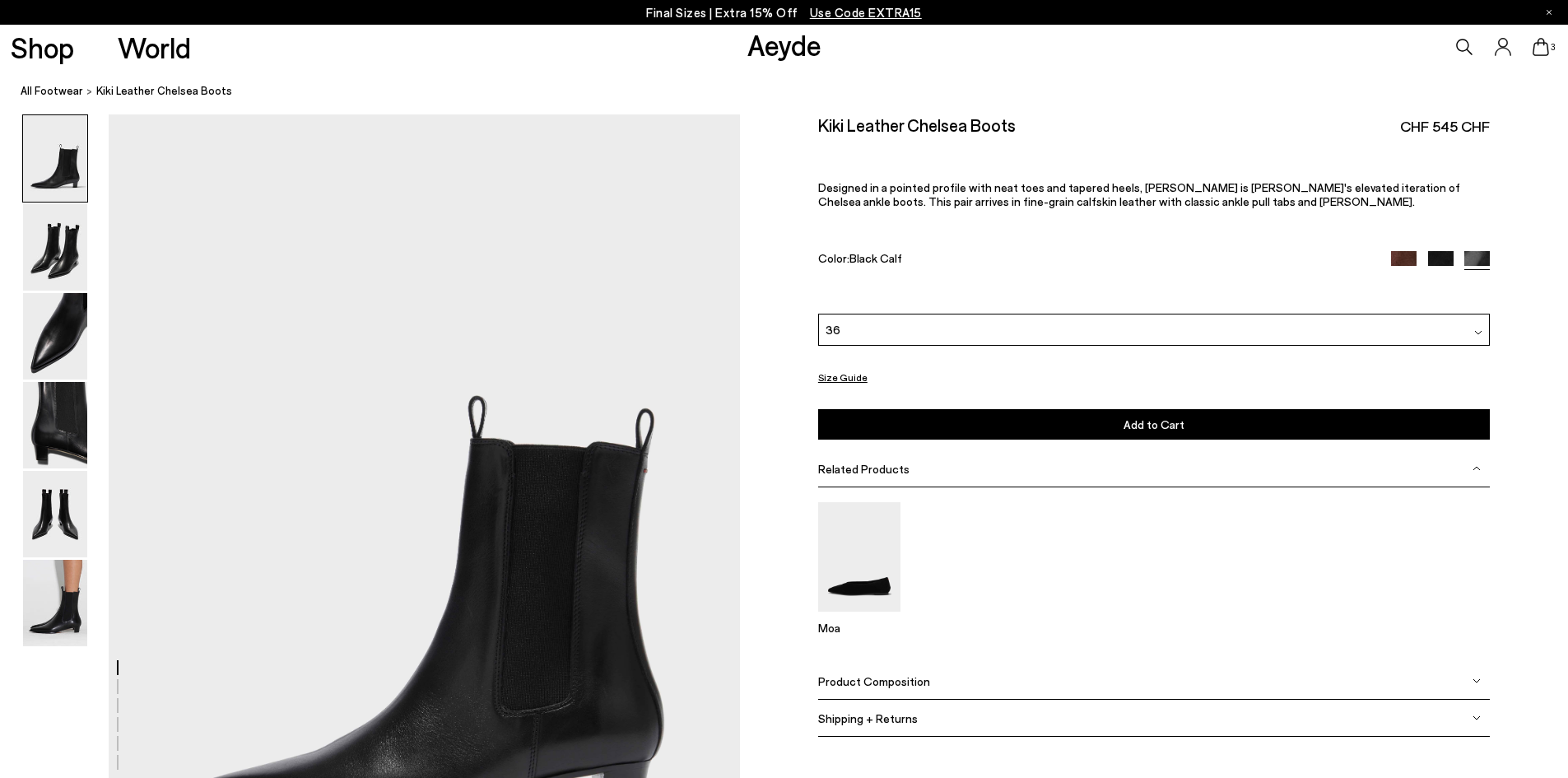
click at [1542, 55] on icon at bounding box center [1541, 47] width 17 height 18
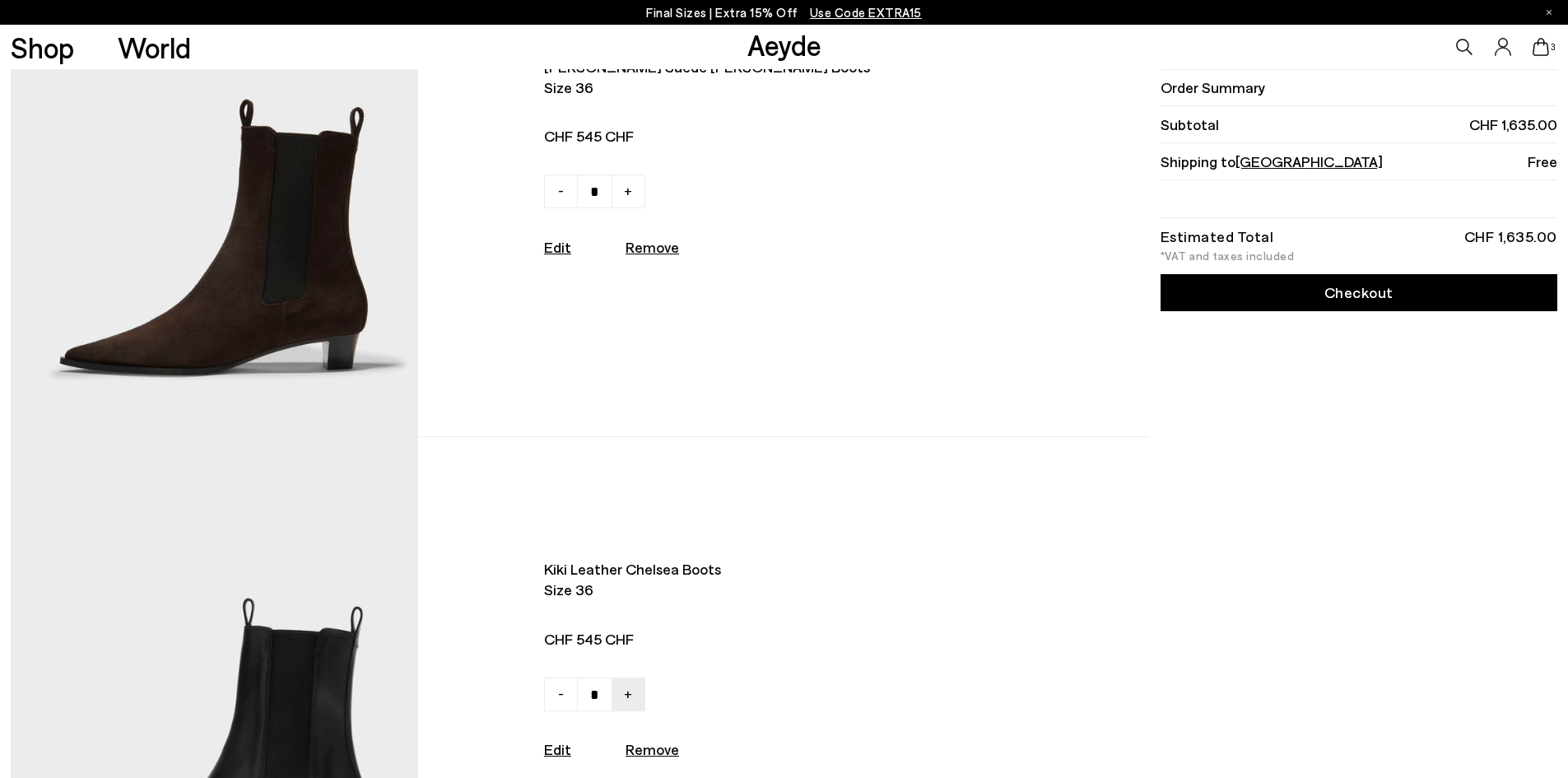
scroll to position [165, 0]
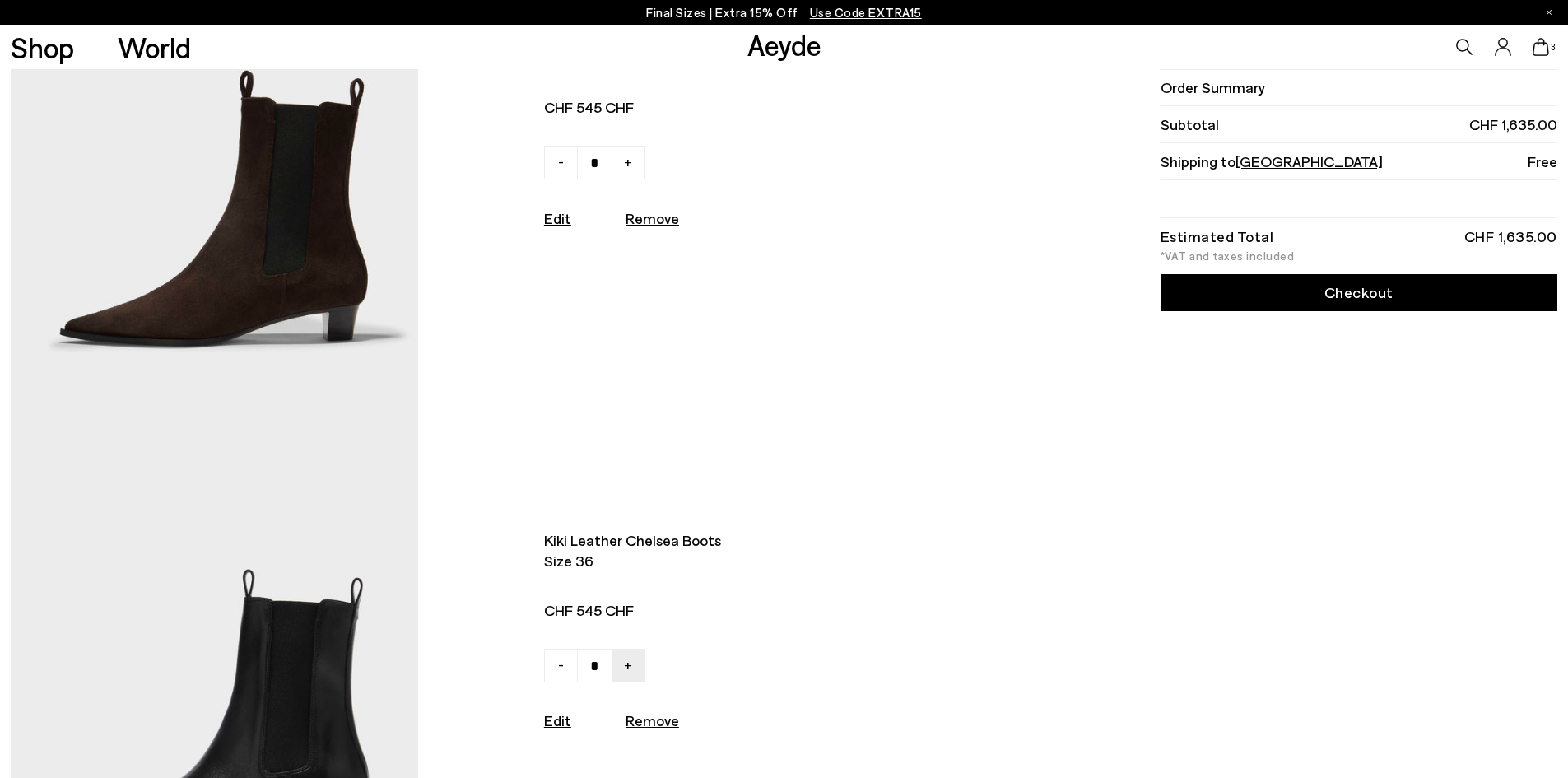
click at [1228, 294] on link "Checkout" at bounding box center [1359, 292] width 397 height 37
